Goal: Transaction & Acquisition: Purchase product/service

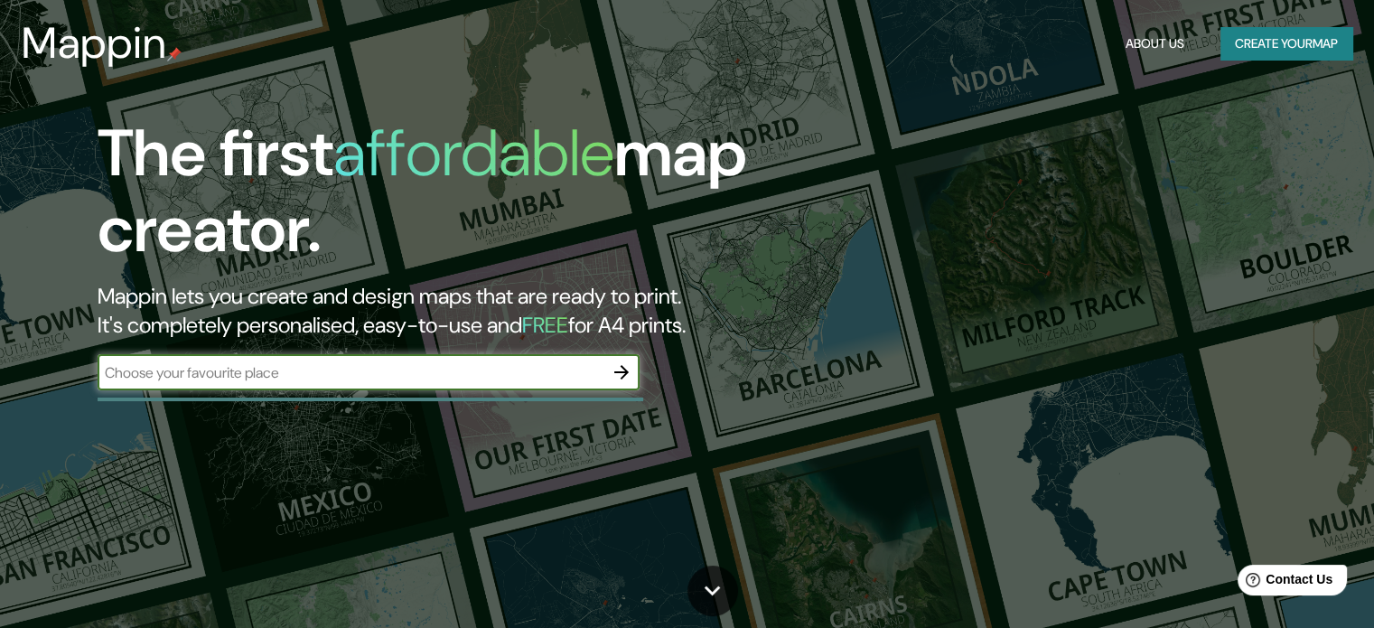
click at [220, 377] on input "text" at bounding box center [351, 372] width 506 height 21
type input "[GEOGRAPHIC_DATA]"
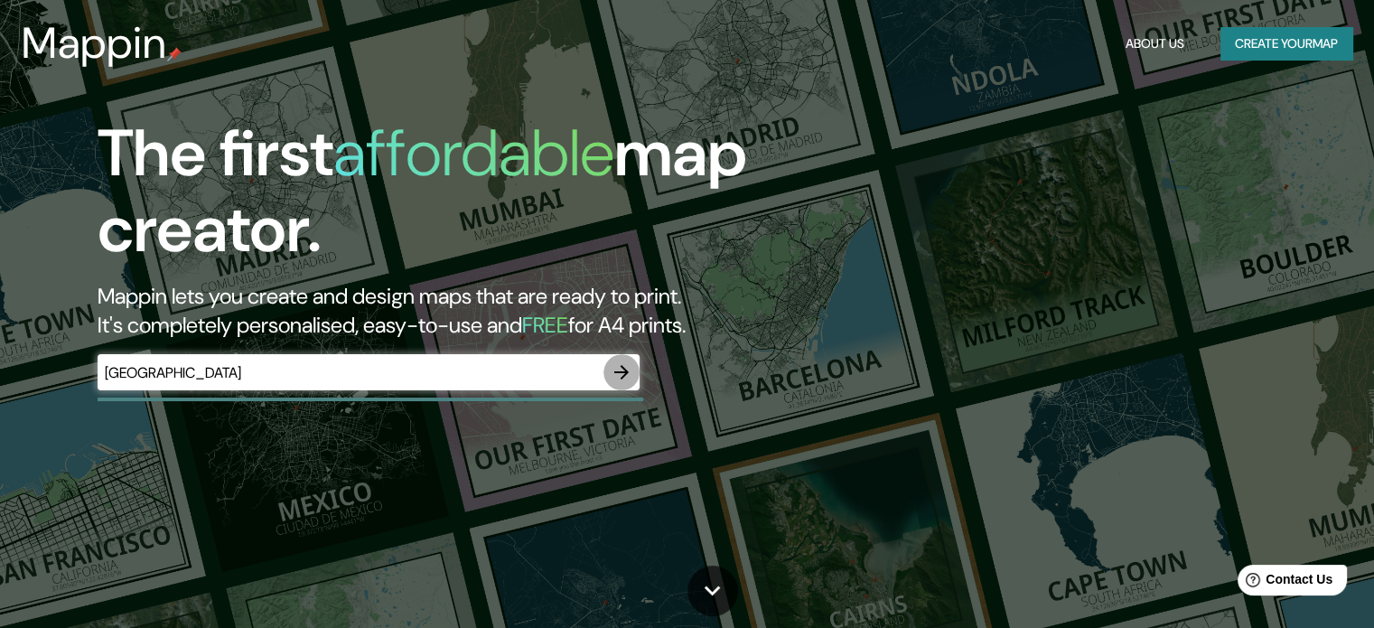
click at [627, 368] on icon "button" at bounding box center [622, 372] width 22 height 22
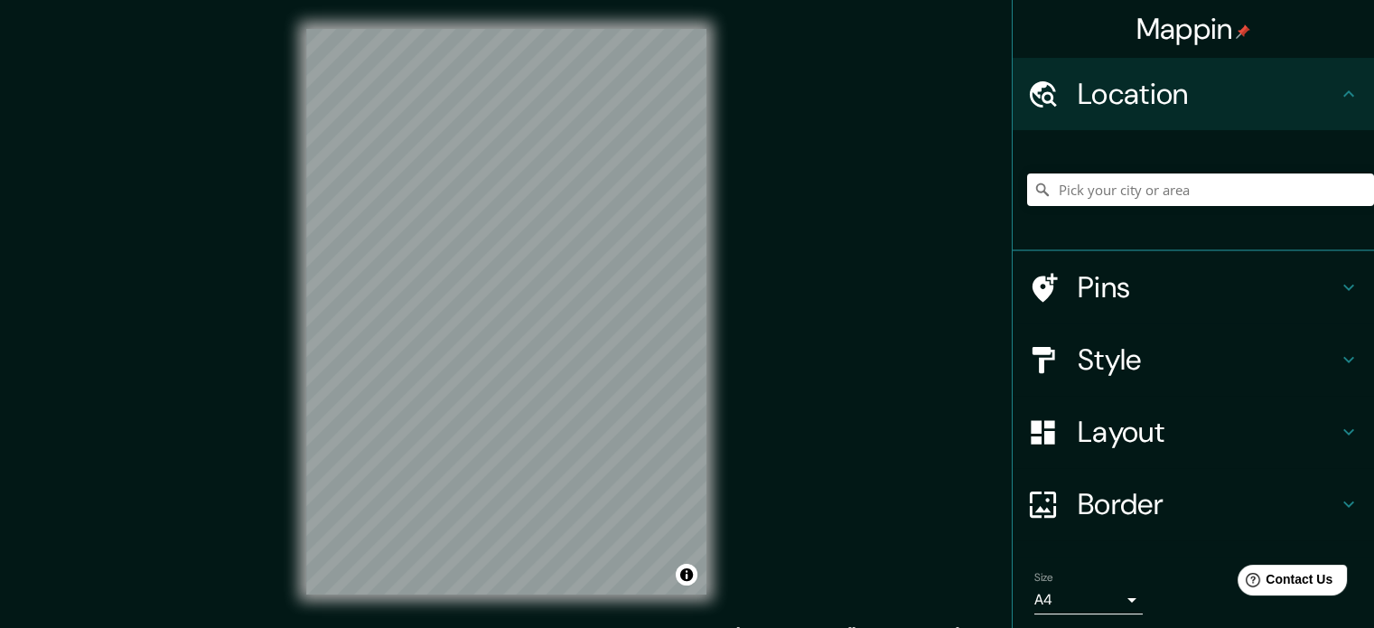
click at [1157, 104] on h4 "Location" at bounding box center [1208, 94] width 260 height 36
click at [1036, 87] on icon at bounding box center [1043, 95] width 32 height 32
click at [1328, 79] on div "Location" at bounding box center [1193, 94] width 361 height 72
click at [1077, 181] on input "Pick your city or area" at bounding box center [1200, 189] width 347 height 33
